Goal: Task Accomplishment & Management: Use online tool/utility

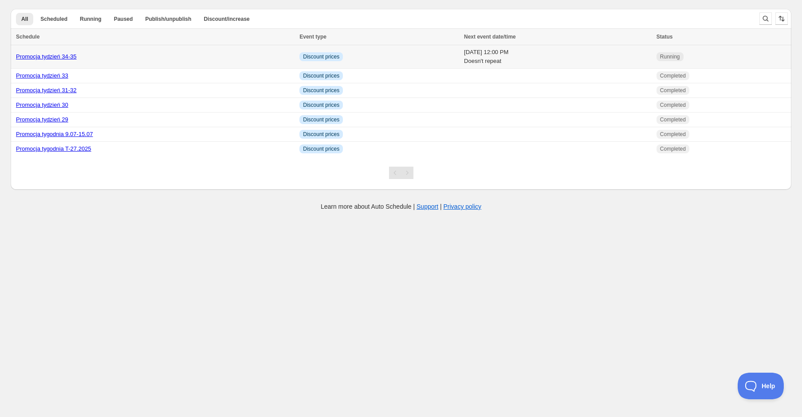
click at [65, 59] on link "Promocja tydzień 34-35" at bounding box center [46, 56] width 61 height 7
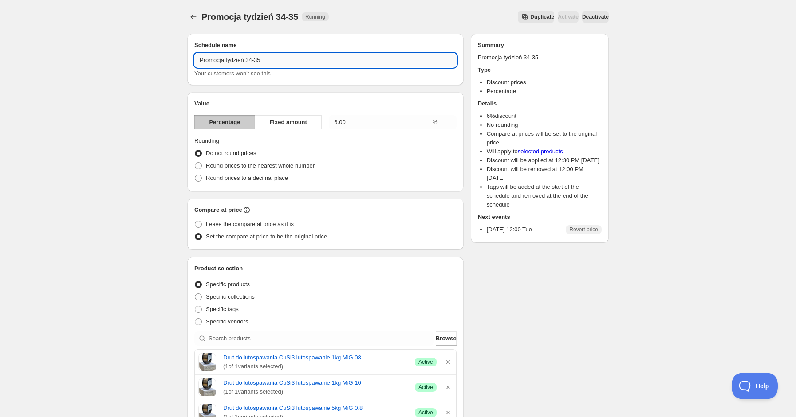
click at [256, 57] on input "Promocja tydzień 34-35" at bounding box center [325, 60] width 262 height 14
type input "Promocja tydzień 34-36"
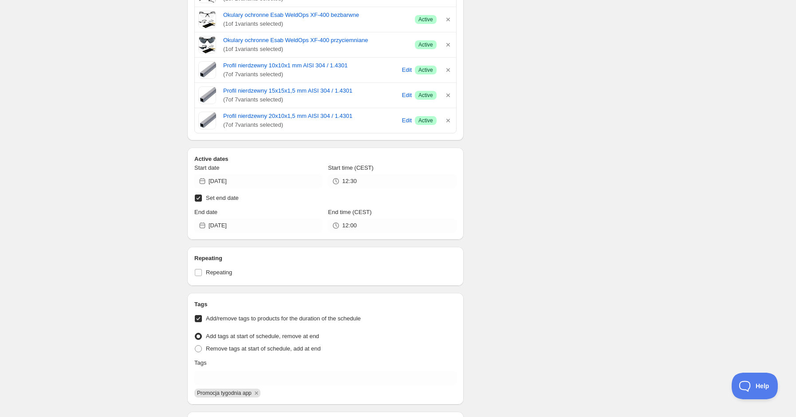
scroll to position [769, 0]
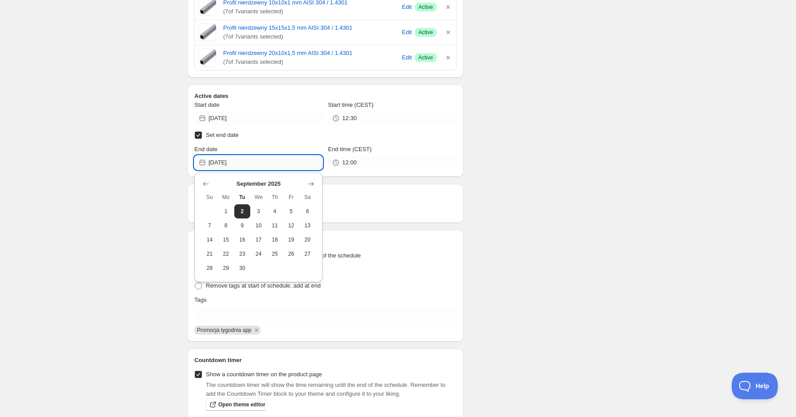
click at [263, 165] on input "[DATE]" at bounding box center [265, 163] width 114 height 14
click at [246, 222] on span "9" at bounding box center [242, 225] width 9 height 7
type input "[DATE]"
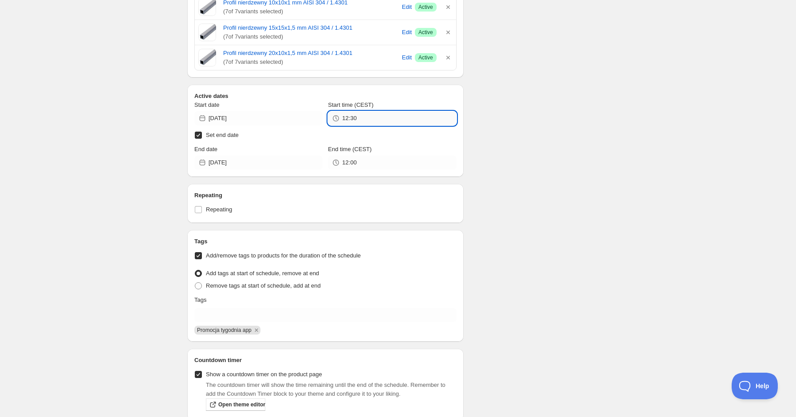
click at [365, 120] on input "12:30" at bounding box center [399, 118] width 114 height 14
drag, startPoint x: 365, startPoint y: 120, endPoint x: 341, endPoint y: 119, distance: 24.4
click at [341, 119] on div "12:30" at bounding box center [392, 118] width 128 height 14
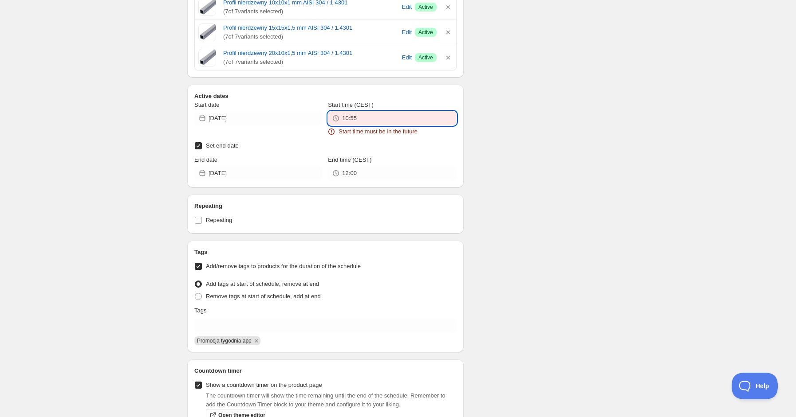
click at [392, 117] on input "10:55" at bounding box center [399, 118] width 114 height 14
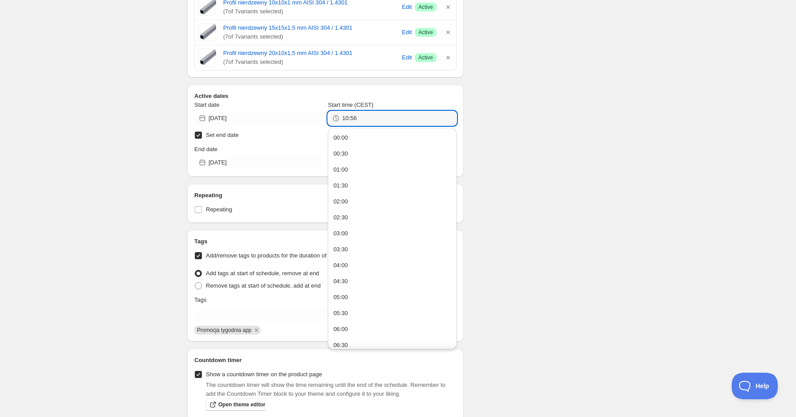
type input "10:56"
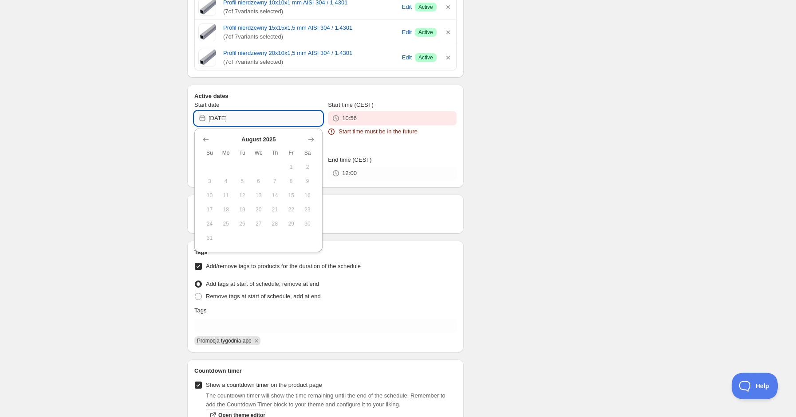
click at [251, 120] on input "[DATE]" at bounding box center [265, 118] width 114 height 14
click at [314, 140] on icon "Show next month, September 2025" at bounding box center [311, 140] width 6 height 4
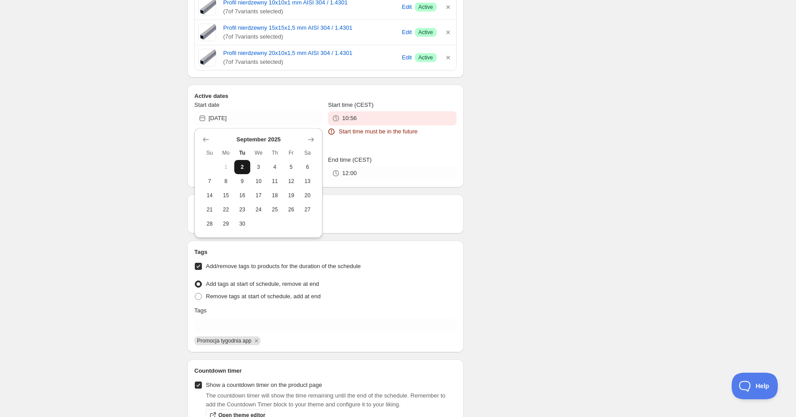
click at [245, 168] on span "2" at bounding box center [242, 167] width 9 height 7
type input "[DATE]"
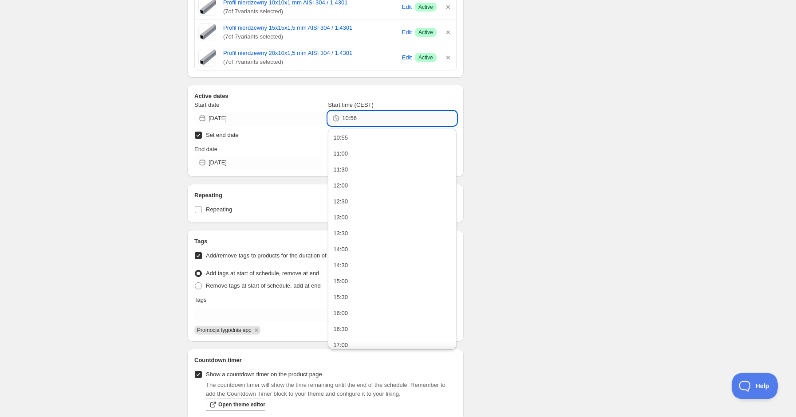
click at [370, 120] on input "10:56" at bounding box center [399, 118] width 114 height 14
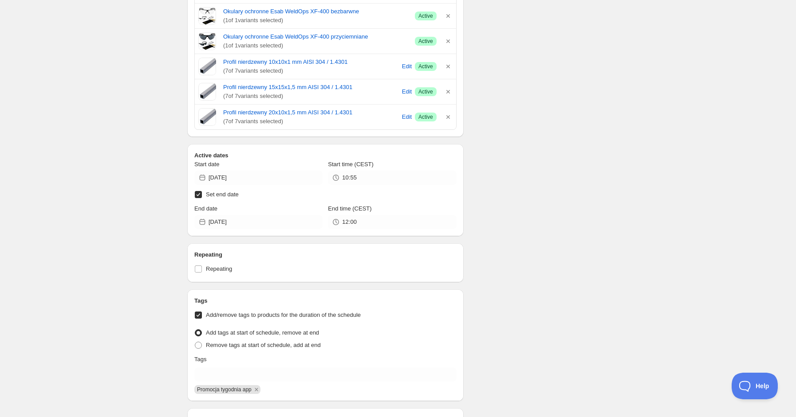
scroll to position [828, 0]
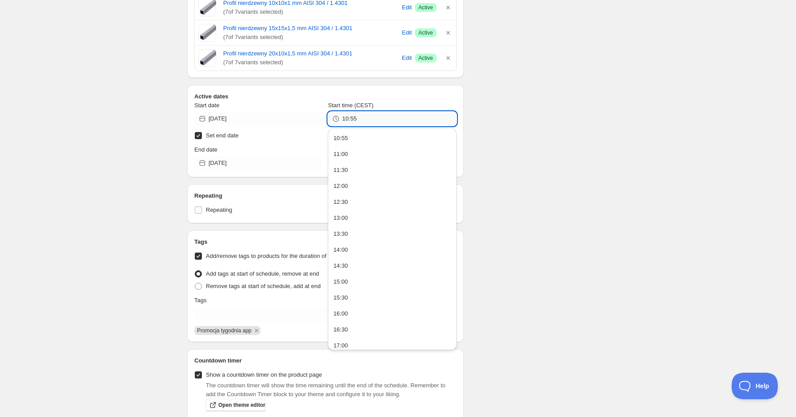
click at [372, 121] on input "10:55" at bounding box center [399, 119] width 114 height 14
type input "10:56"
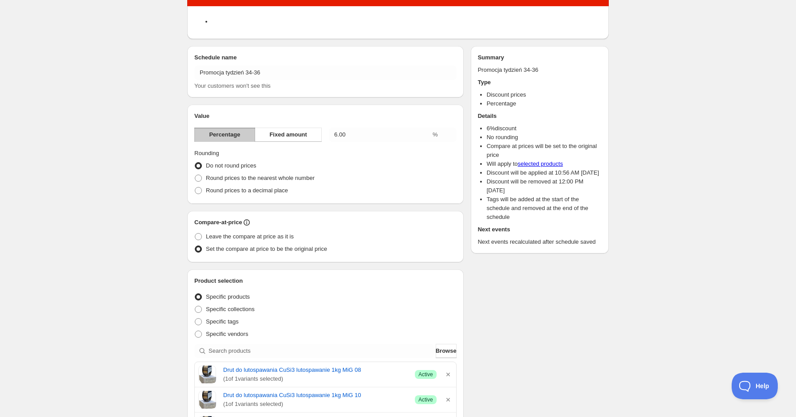
scroll to position [0, 0]
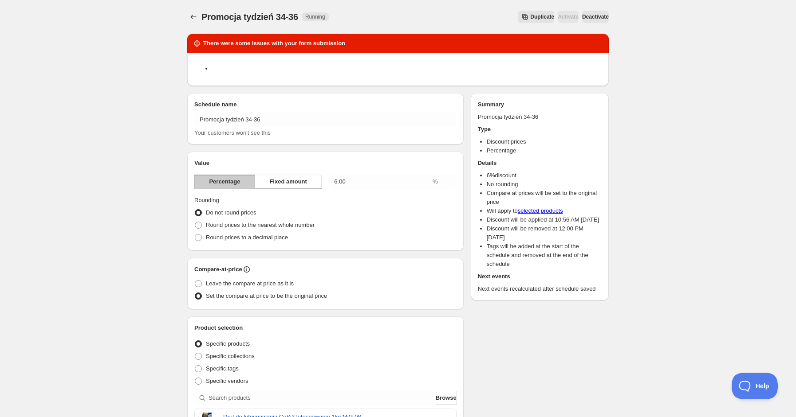
click at [588, 17] on span "Deactivate" at bounding box center [595, 16] width 27 height 7
click at [193, 14] on icon "Schedules" at bounding box center [193, 16] width 9 height 9
click at [558, 16] on span "Activate" at bounding box center [568, 16] width 21 height 7
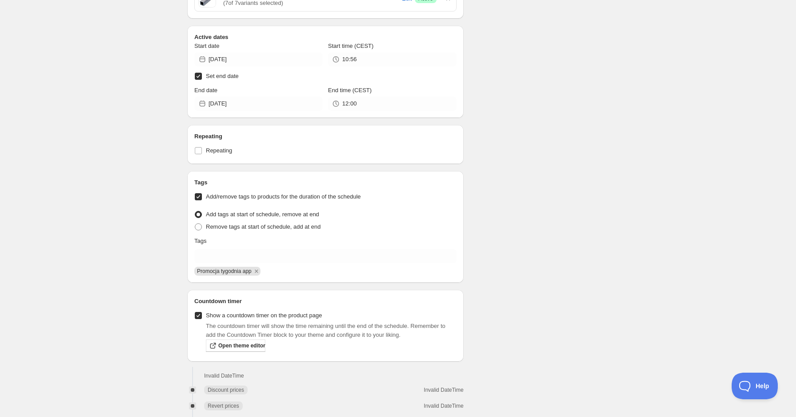
scroll to position [935, 0]
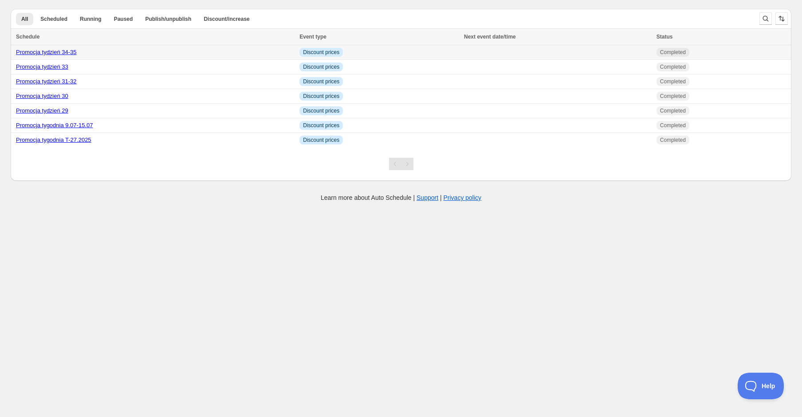
click at [51, 53] on link "Promocja tydzień 34-35" at bounding box center [46, 52] width 61 height 7
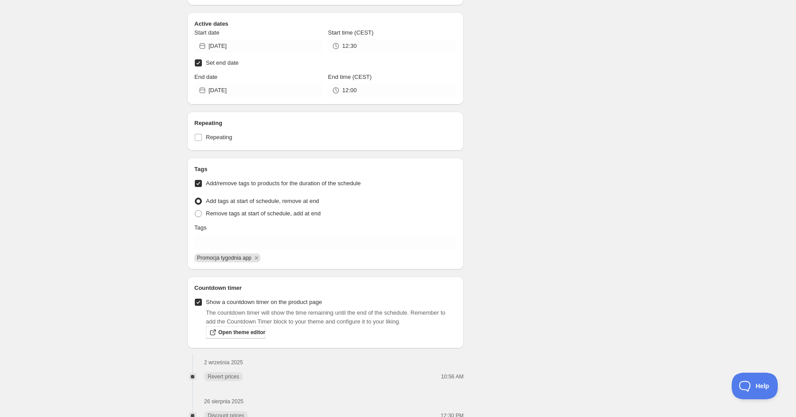
scroll to position [828, 0]
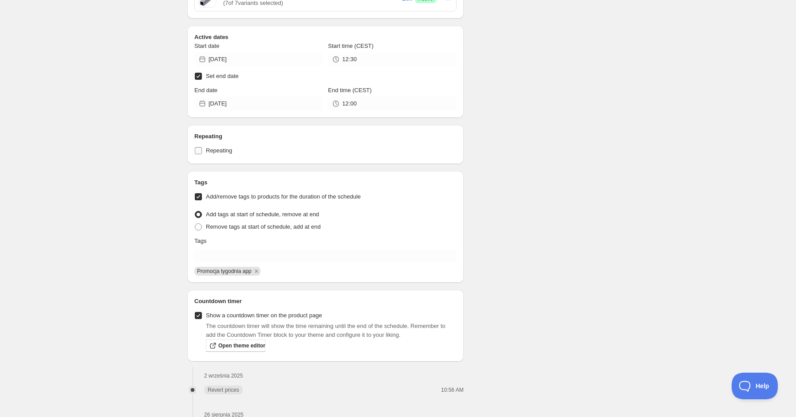
click at [221, 150] on span "Repeating" at bounding box center [219, 150] width 26 height 7
click at [202, 150] on input "Repeating" at bounding box center [198, 150] width 7 height 7
checkbox input "true"
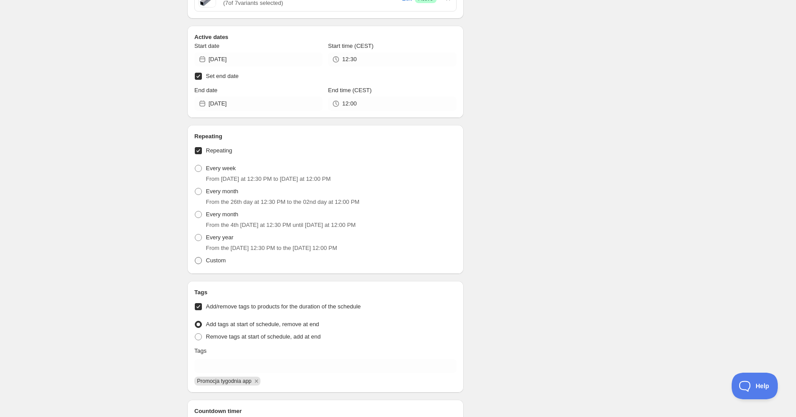
click at [218, 261] on span "Custom" at bounding box center [216, 260] width 20 height 7
click at [195, 258] on input "Custom" at bounding box center [195, 257] width 0 height 0
radio input "true"
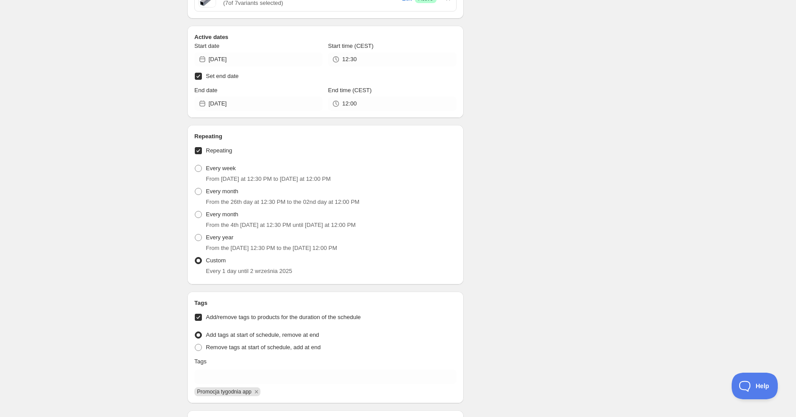
click at [229, 149] on span "Repeating" at bounding box center [219, 150] width 26 height 7
click at [202, 149] on input "Repeating" at bounding box center [198, 150] width 7 height 7
checkbox input "false"
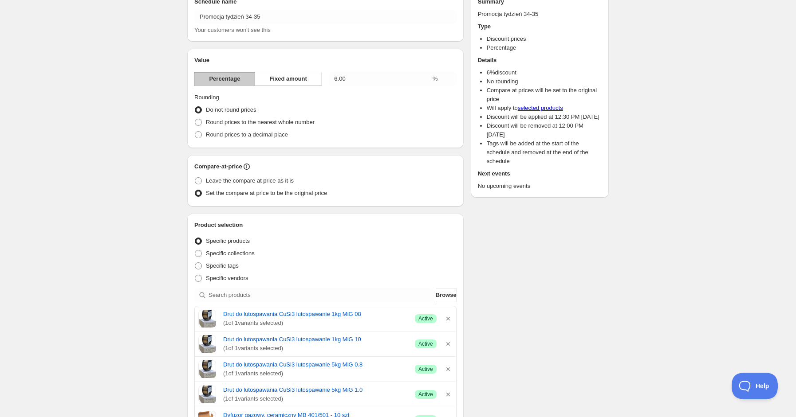
scroll to position [0, 0]
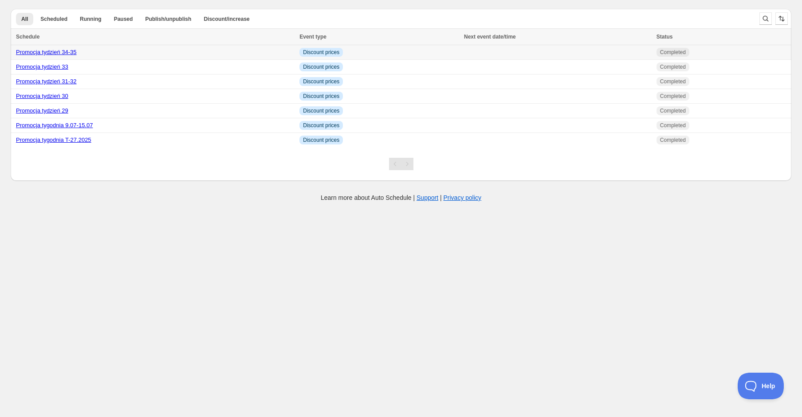
click at [46, 54] on link "Promocja tydzień 34-35" at bounding box center [46, 52] width 61 height 7
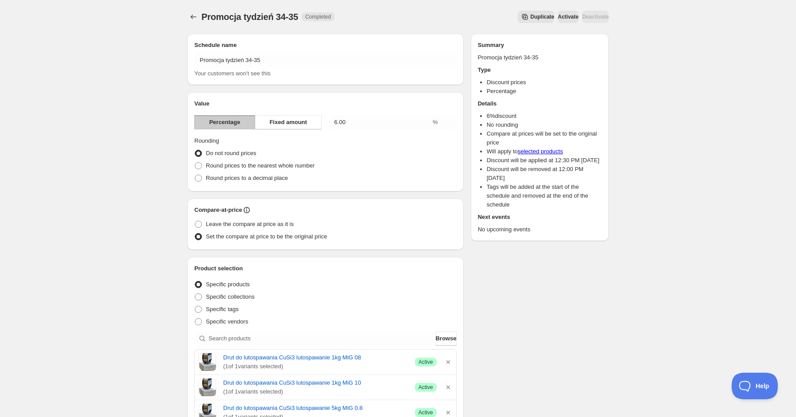
click at [561, 17] on span "Activate" at bounding box center [568, 16] width 21 height 7
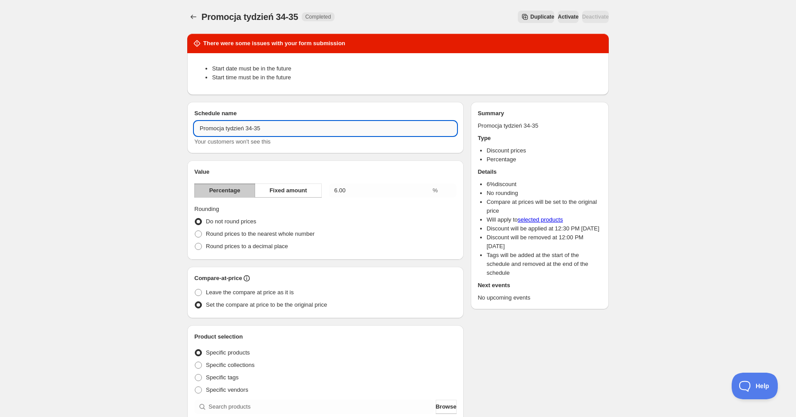
click at [279, 128] on input "Promocja tydzień 34-35" at bounding box center [325, 129] width 262 height 14
type input "Promocja tydzień 34-36"
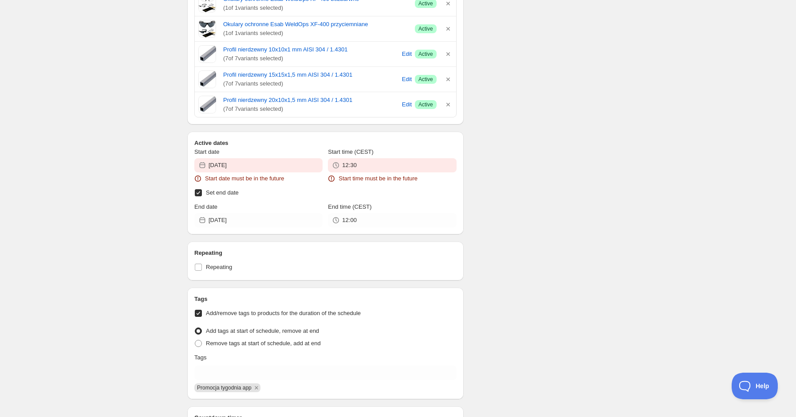
scroll to position [887, 0]
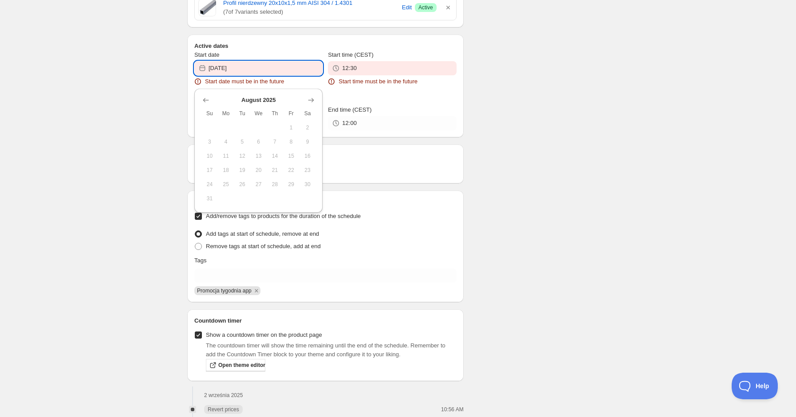
click at [267, 66] on input "[DATE]" at bounding box center [265, 68] width 114 height 14
click at [310, 99] on icon "Show next month, September 2025" at bounding box center [310, 100] width 9 height 9
click at [239, 130] on span "2" at bounding box center [242, 127] width 9 height 7
type input "[DATE]"
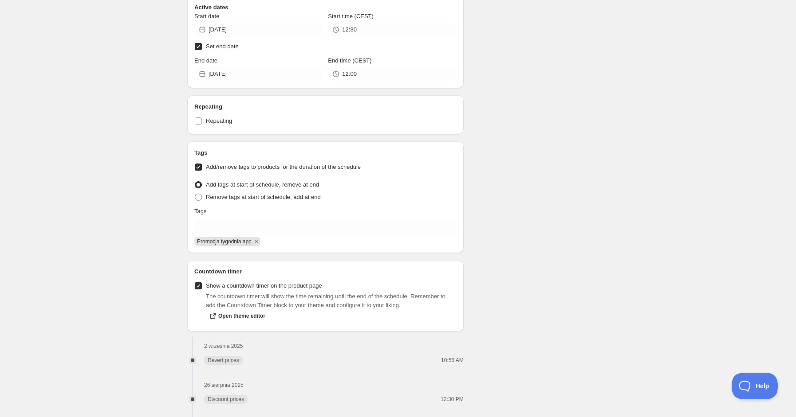
scroll to position [946, 0]
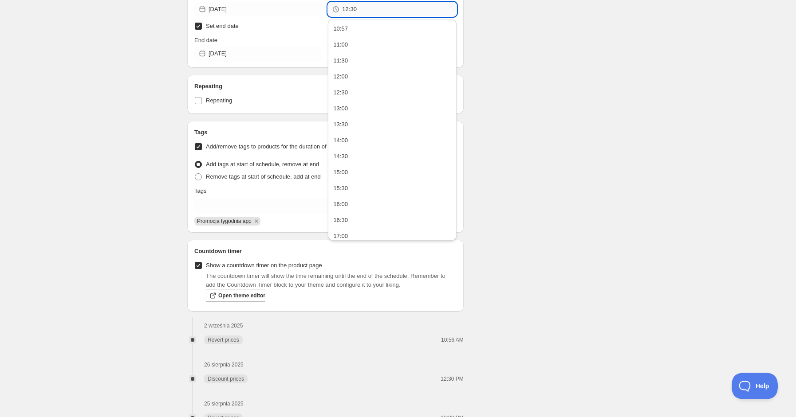
click at [370, 16] on input "12:30" at bounding box center [399, 9] width 114 height 14
click at [355, 29] on button "10:57" at bounding box center [391, 29] width 123 height 14
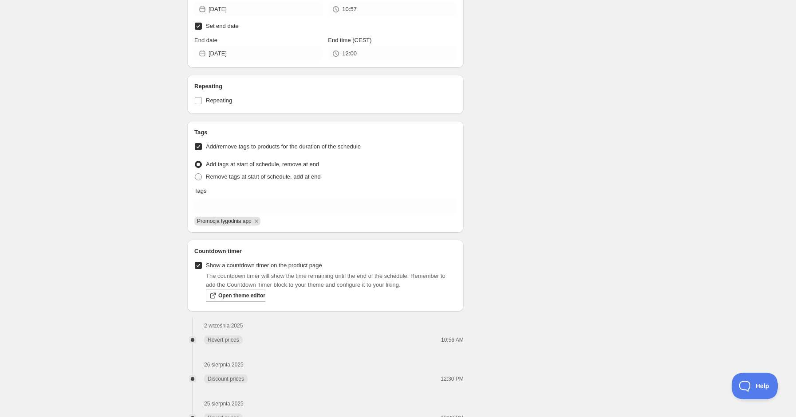
scroll to position [938, 0]
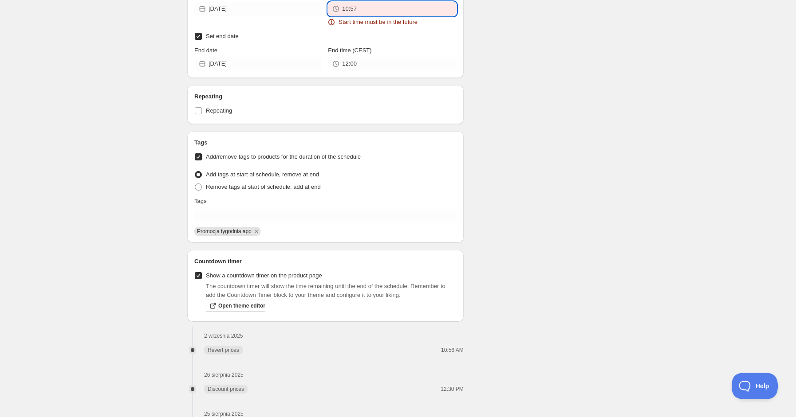
click at [389, 10] on input "10:57" at bounding box center [399, 9] width 114 height 14
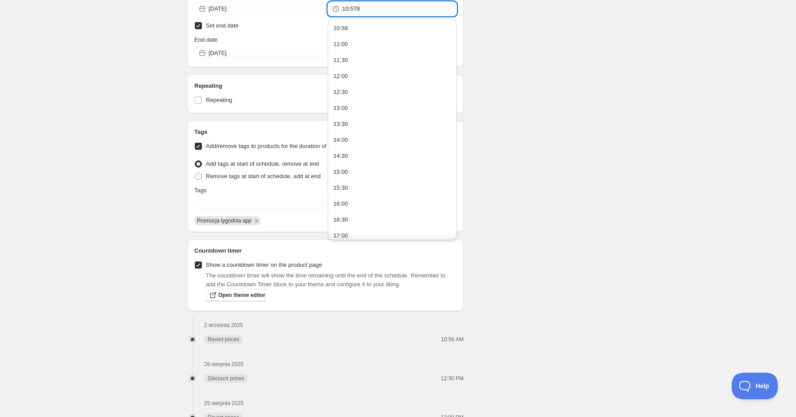
click at [352, 7] on input "10:578" at bounding box center [399, 9] width 114 height 14
click at [355, 8] on input "10:578" at bounding box center [399, 9] width 114 height 14
type input "10:58"
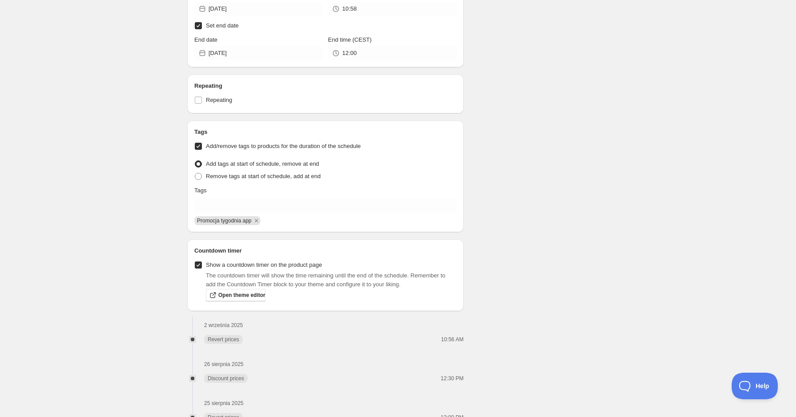
scroll to position [878, 0]
click at [259, 51] on input "[DATE]" at bounding box center [265, 54] width 114 height 14
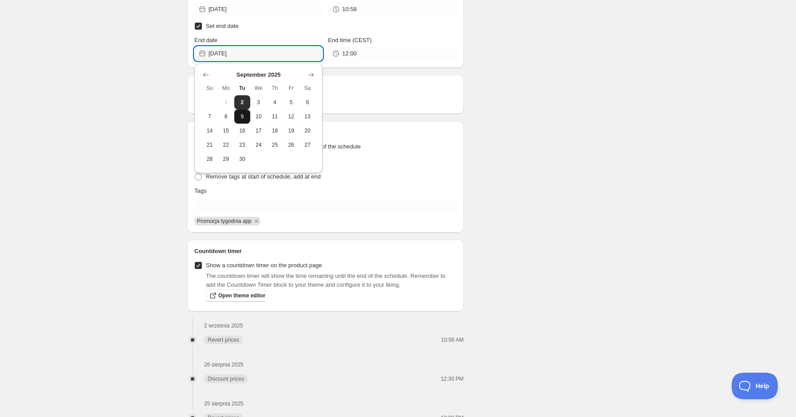
click at [244, 116] on span "9" at bounding box center [242, 116] width 9 height 7
type input "[DATE]"
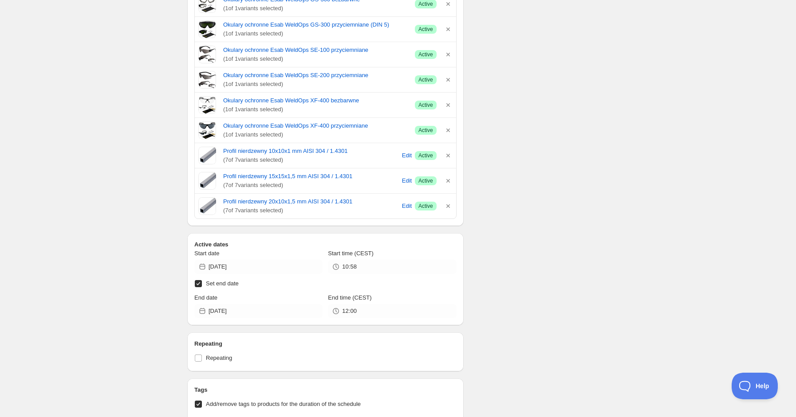
scroll to position [591, 0]
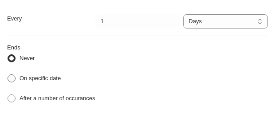
click at [56, 78] on span "On specific date" at bounding box center [40, 78] width 41 height 7
click at [8, 75] on input "On specific date" at bounding box center [8, 74] width 0 height 0
radio input "true"
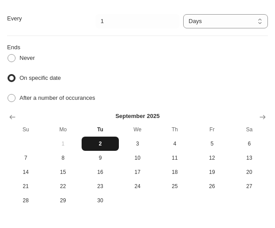
click at [104, 141] on span "2" at bounding box center [100, 143] width 30 height 7
click at [175, 70] on ul "Never On specific date After a number of occurances" at bounding box center [137, 78] width 261 height 53
